Goal: Task Accomplishment & Management: Use online tool/utility

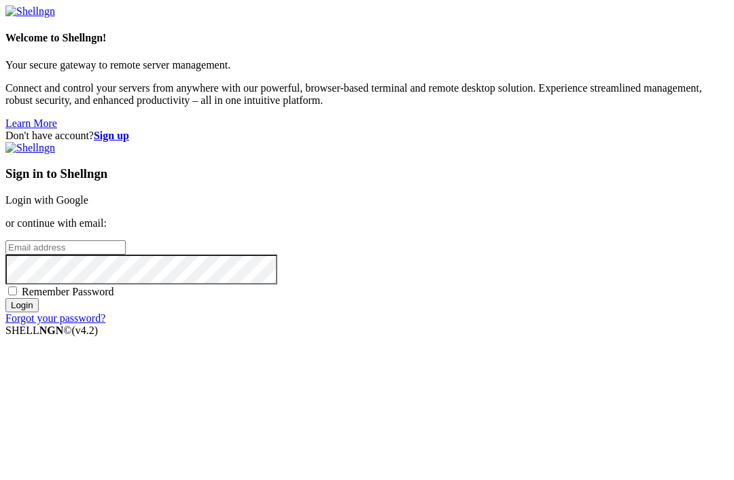
click at [126, 241] on input "email" at bounding box center [65, 248] width 120 height 14
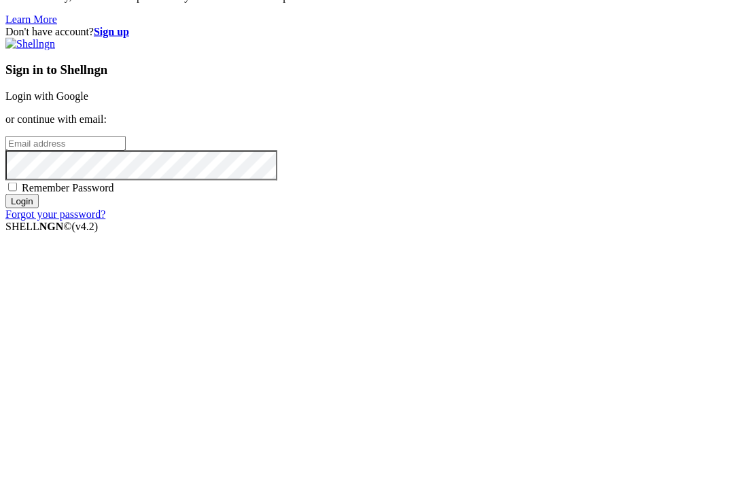
type input "[EMAIL_ADDRESS][DOMAIN_NAME]"
click at [39, 298] on input "Login" at bounding box center [21, 305] width 33 height 14
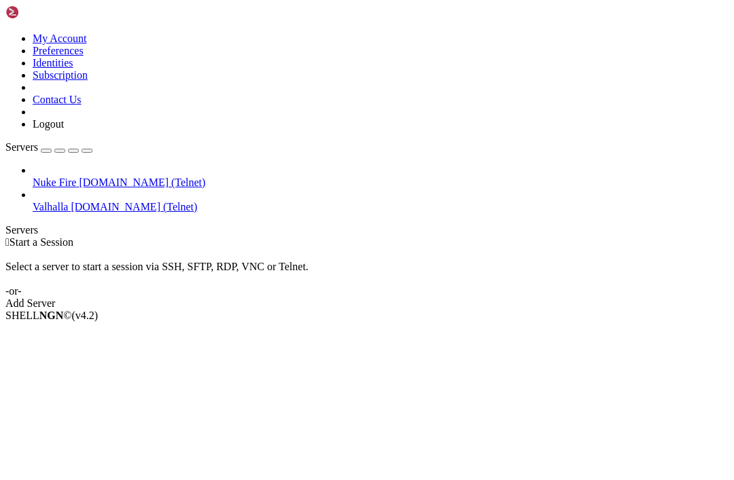
click at [76, 177] on span "Nuke Fire" at bounding box center [54, 183] width 43 height 12
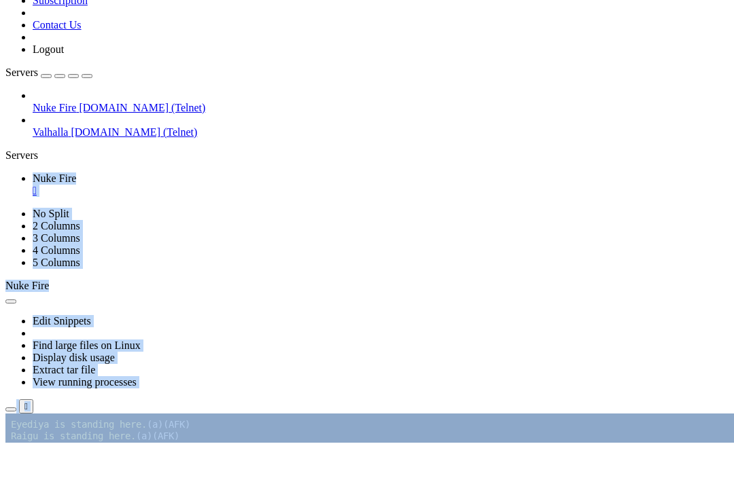
scroll to position [48014, 0]
